Goal: Information Seeking & Learning: Learn about a topic

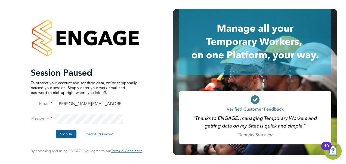
click at [70, 134] on button "Sign In" at bounding box center [66, 134] width 21 height 9
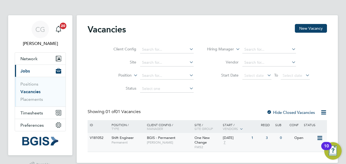
click at [126, 137] on span "Shift Engineer" at bounding box center [123, 137] width 22 height 5
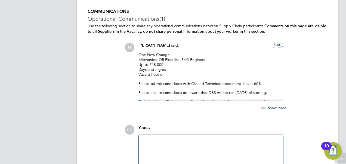
scroll to position [885, 0]
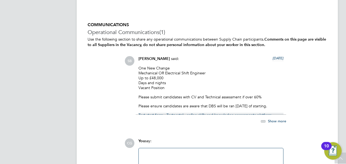
click at [277, 120] on span "Show more" at bounding box center [277, 120] width 18 height 5
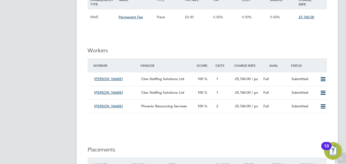
scroll to position [668, 0]
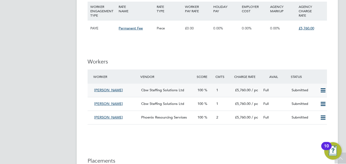
click at [107, 90] on span "Logan Henwood" at bounding box center [108, 90] width 29 height 5
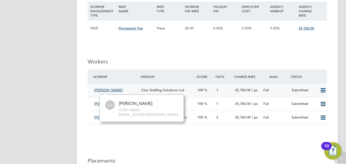
click at [119, 89] on span "Logan Henwood" at bounding box center [108, 90] width 29 height 5
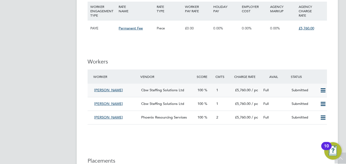
click at [219, 91] on div "1" at bounding box center [223, 90] width 19 height 9
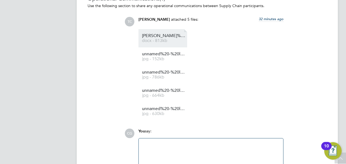
click at [163, 36] on span "Logan%20Henwood%20-%20CBW%20Staffing%20Solutions%20CV" at bounding box center [164, 36] width 44 height 4
